Goal: Find specific page/section: Find specific page/section

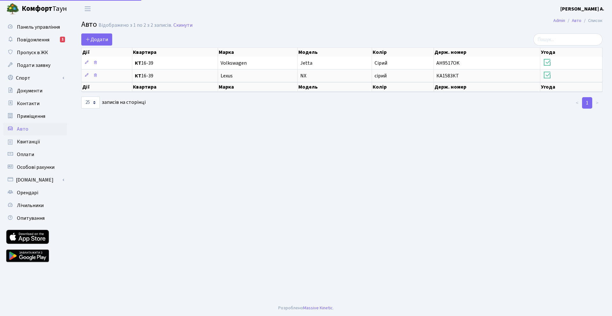
select select "25"
click at [55, 38] on link "Повідомлення 1" at bounding box center [35, 39] width 64 height 13
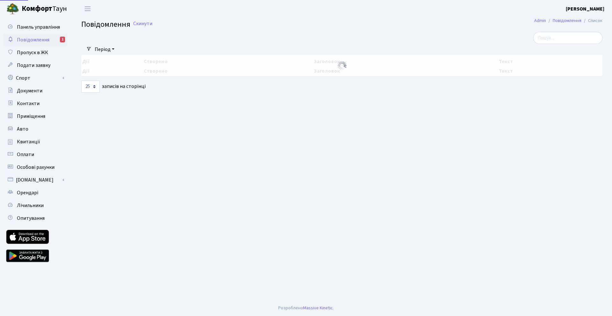
select select "25"
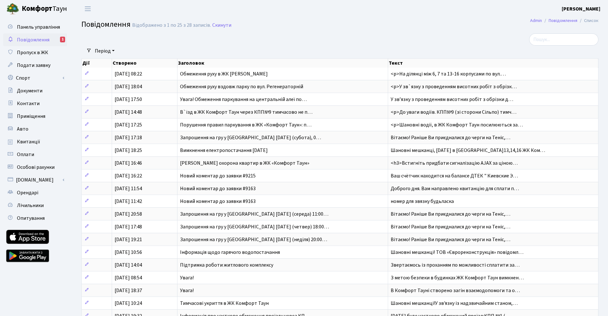
click at [61, 41] on div "1" at bounding box center [62, 40] width 5 height 6
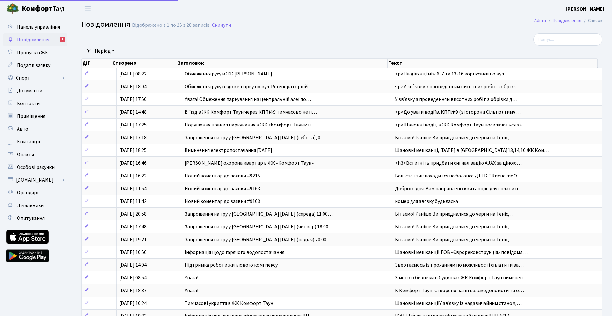
select select "25"
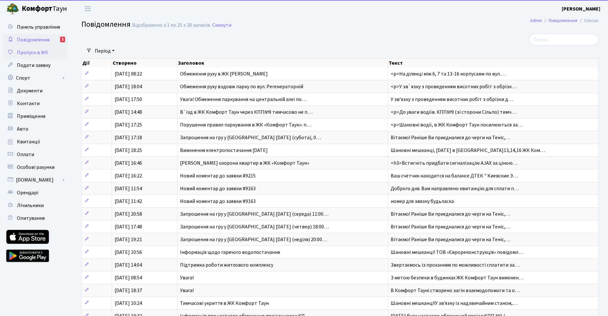
click at [42, 51] on span "Пропуск в ЖК" at bounding box center [32, 52] width 31 height 7
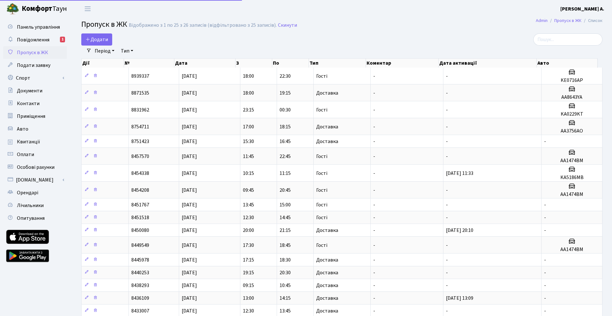
select select "25"
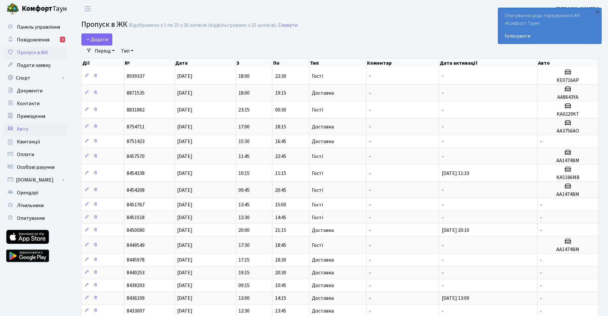
click at [28, 127] on link "Авто" at bounding box center [35, 129] width 64 height 13
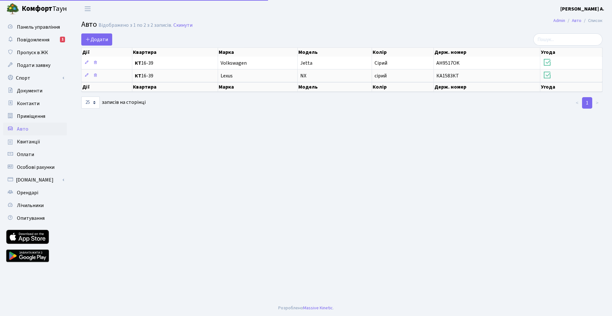
select select "25"
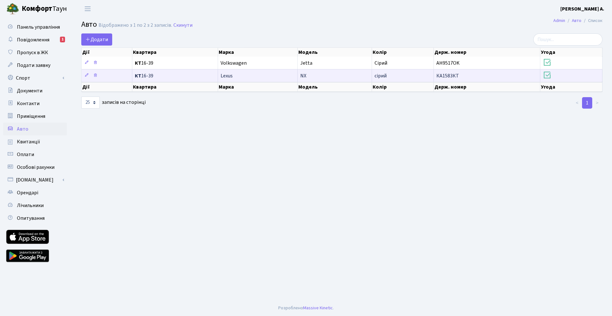
drag, startPoint x: 461, startPoint y: 75, endPoint x: 429, endPoint y: 77, distance: 32.3
click at [429, 77] on tr "КТ 16-39 Lexus NX сірий КА1583КТ" at bounding box center [342, 75] width 521 height 13
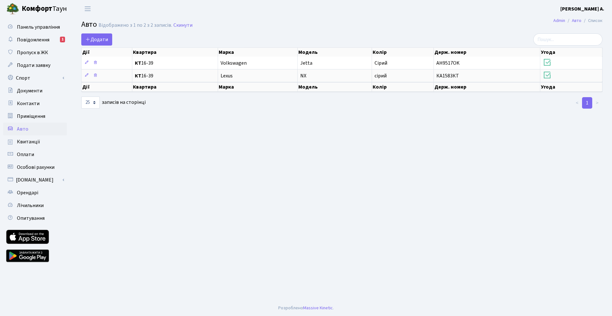
copy tr "КА1583КТ"
click at [440, 108] on ul "< 1 >" at bounding box center [518, 102] width 167 height 11
